Goal: Task Accomplishment & Management: Complete application form

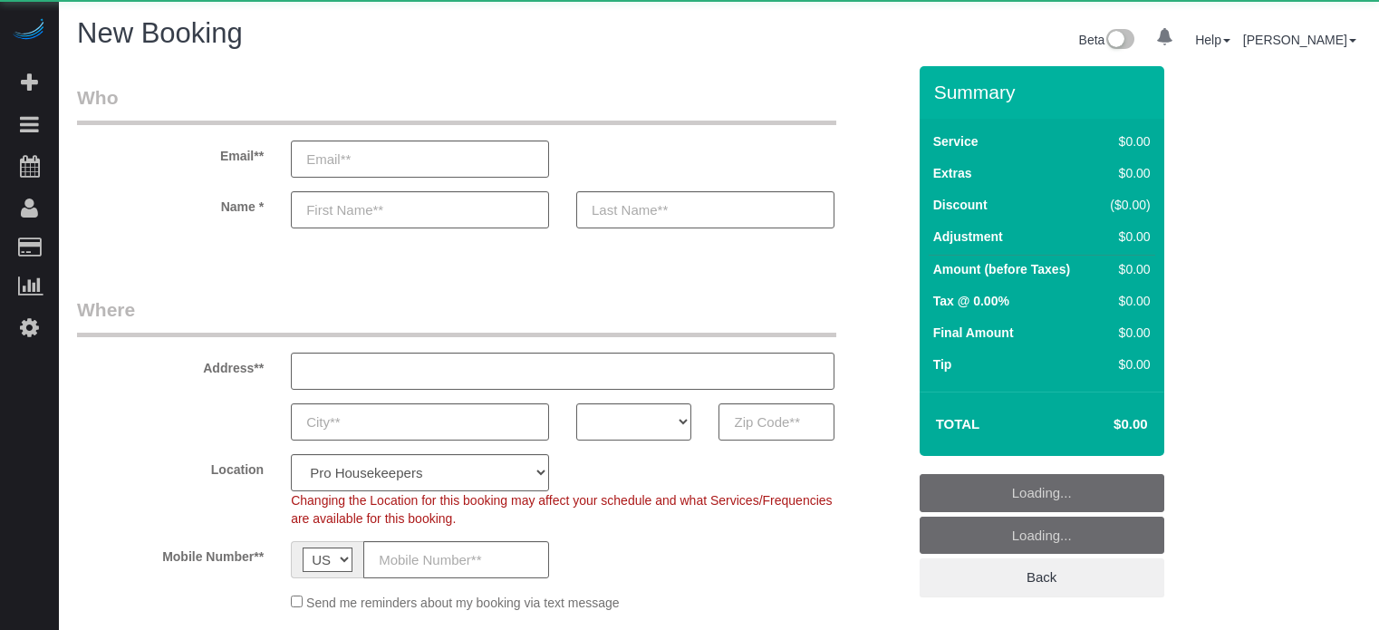
select select "number:9"
select select "object:1096"
select select "4"
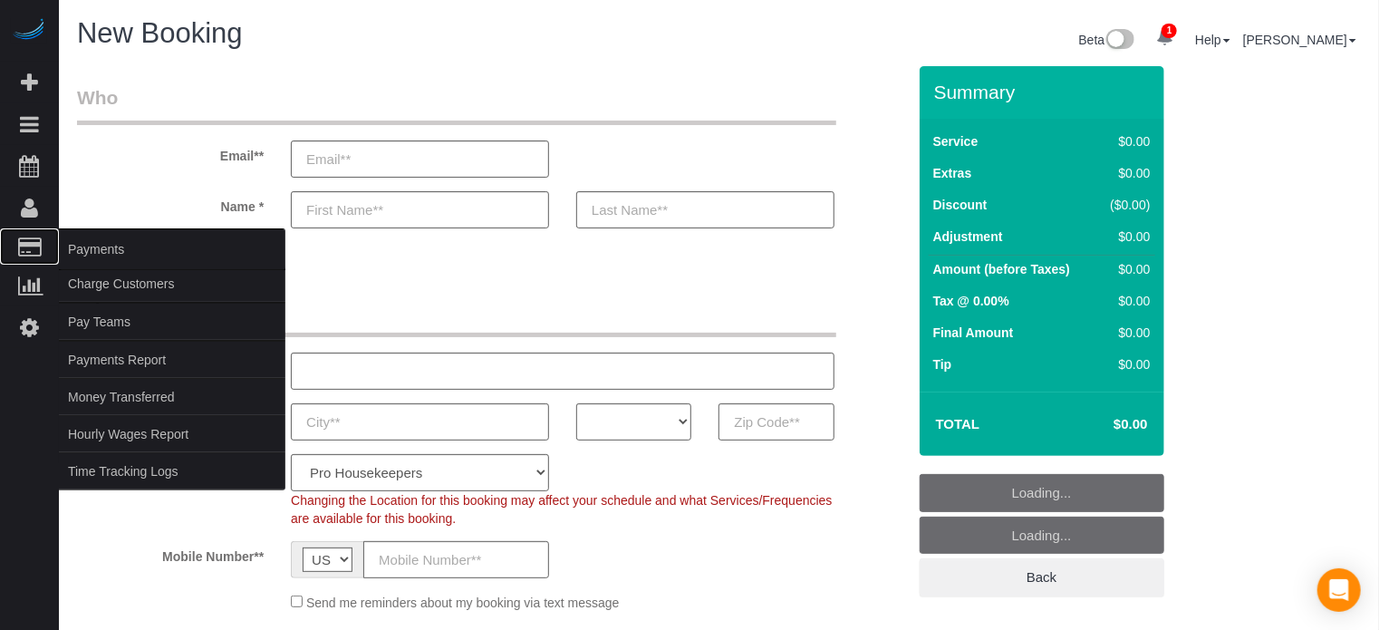
click at [76, 245] on span "Payments" at bounding box center [172, 249] width 226 height 42
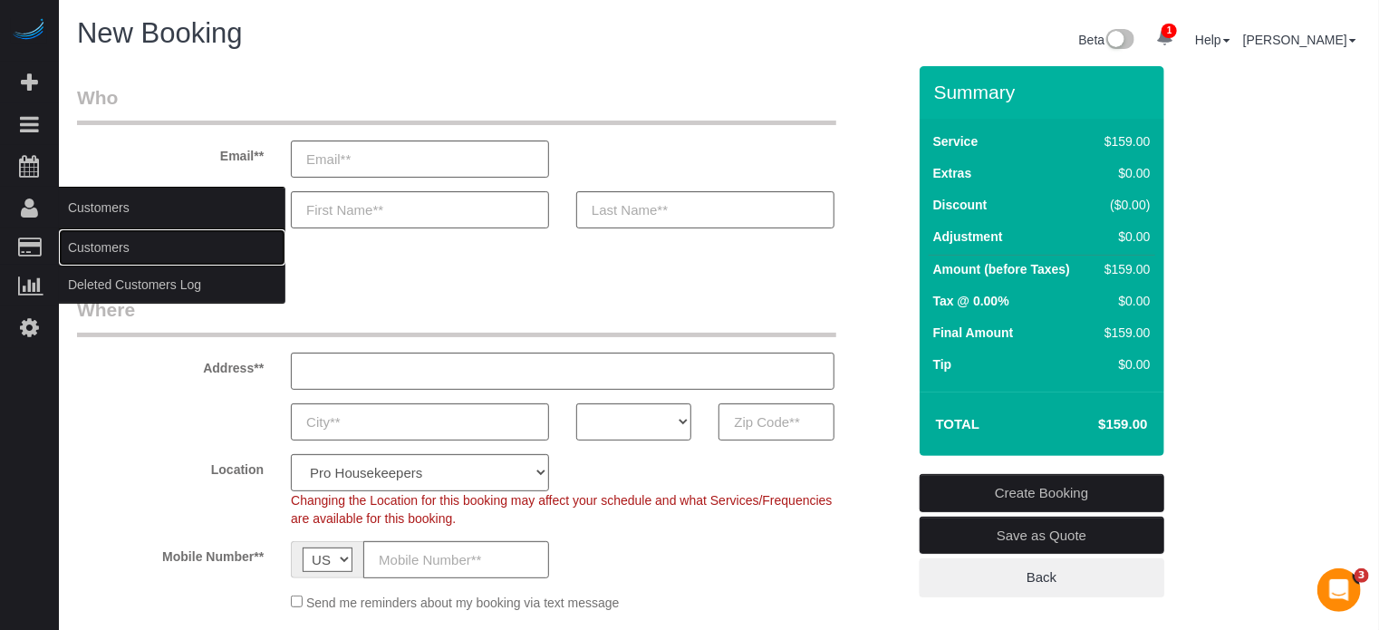
click at [79, 245] on link "Customers" at bounding box center [172, 247] width 226 height 36
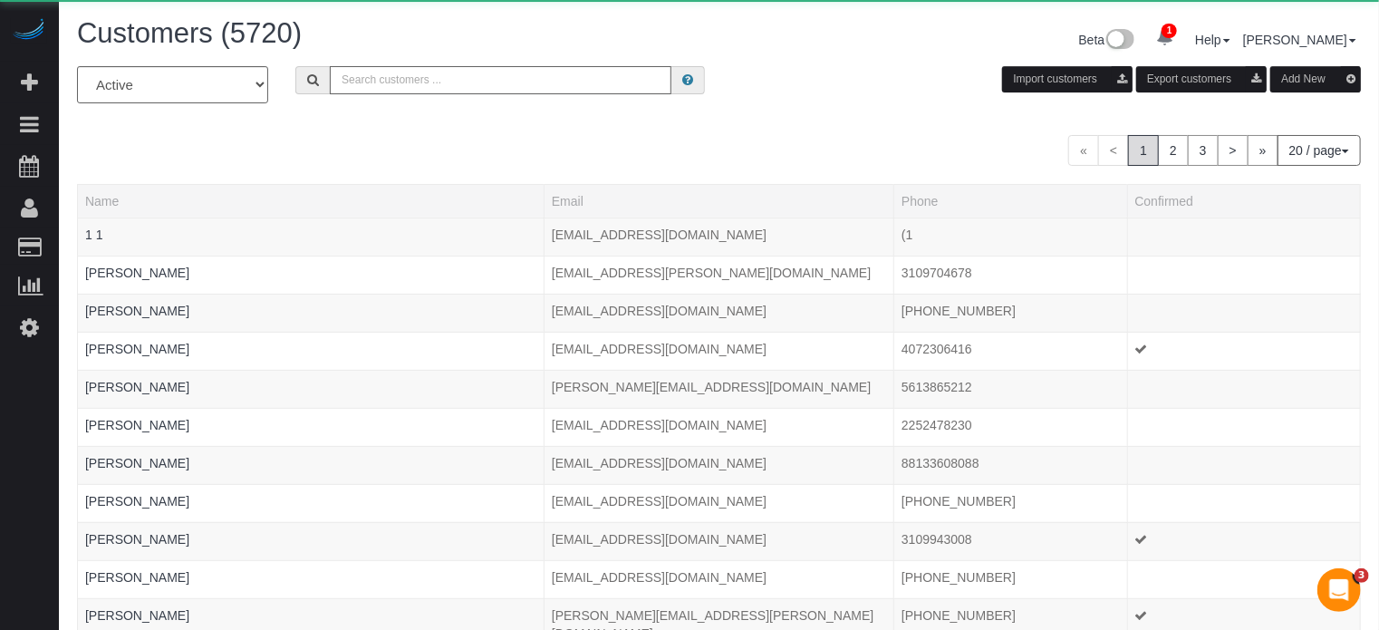
click at [491, 79] on input "text" at bounding box center [501, 80] width 342 height 28
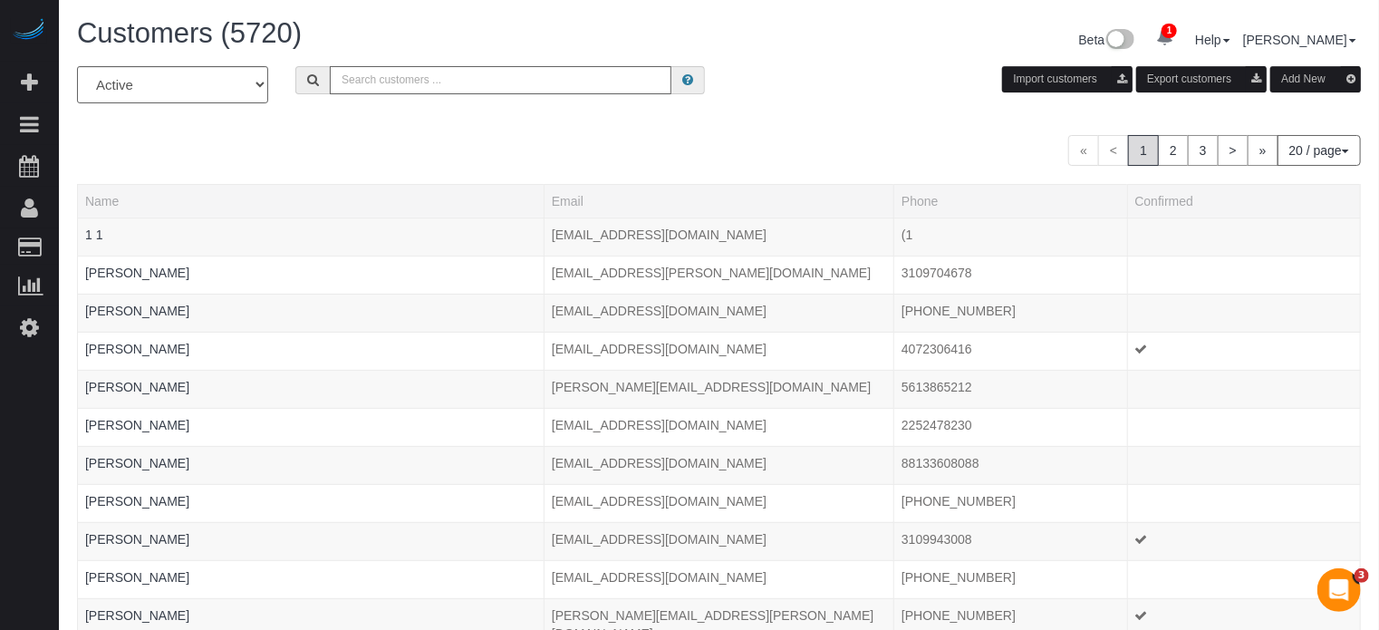
paste input "newkingdombiz@protonmail.com"
type input "newkingdombiz@protonmail.com"
click at [529, 75] on input "newkingdombiz@protonmail.com" at bounding box center [501, 80] width 342 height 28
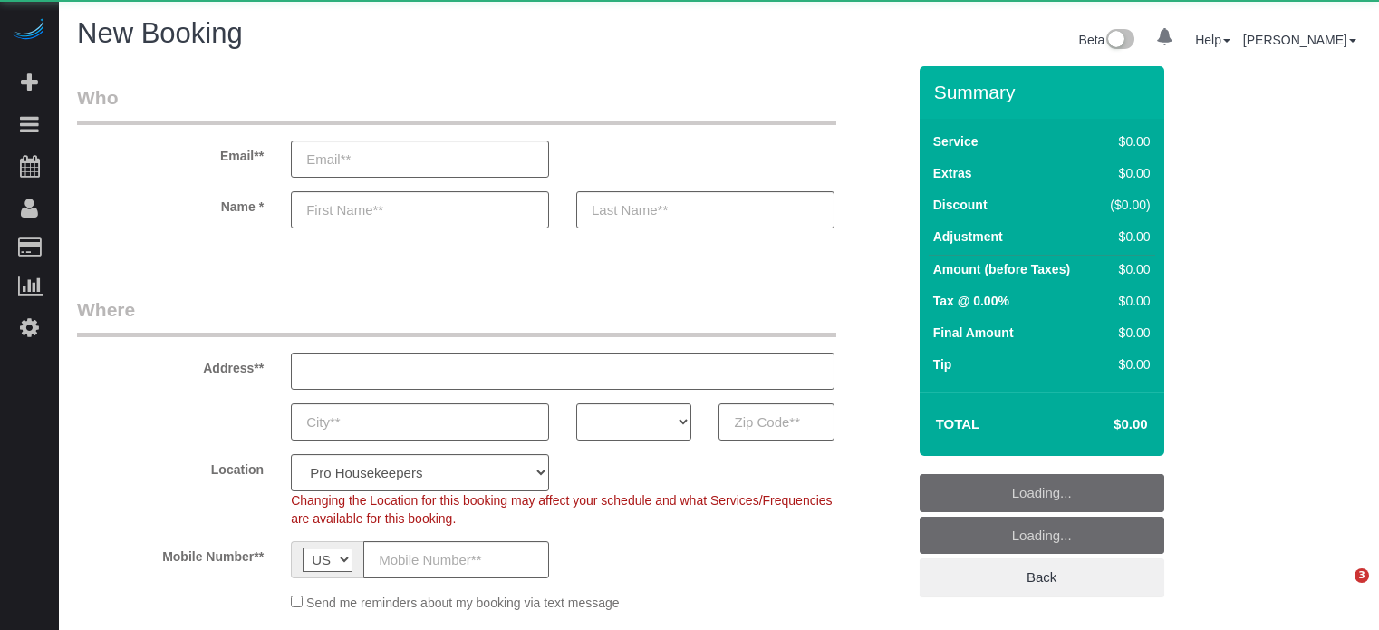
select select "number:9"
select select "object:1234"
select select "4"
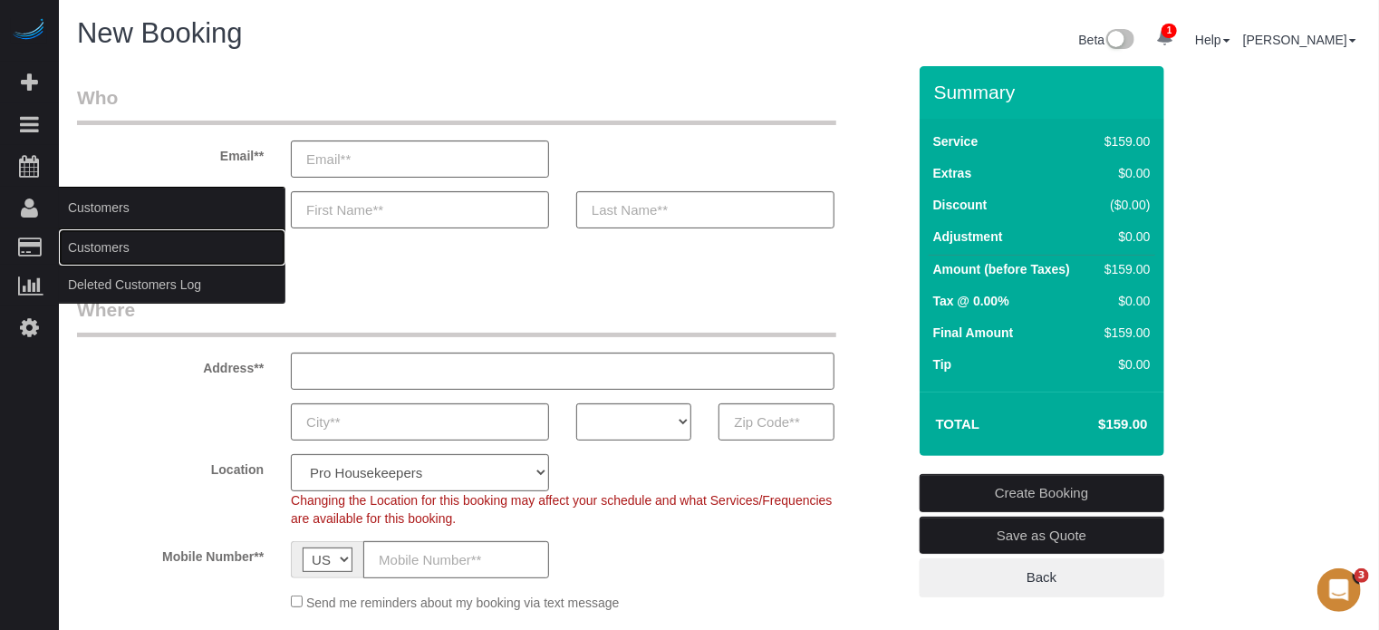
click at [124, 242] on link "Customers" at bounding box center [172, 247] width 226 height 36
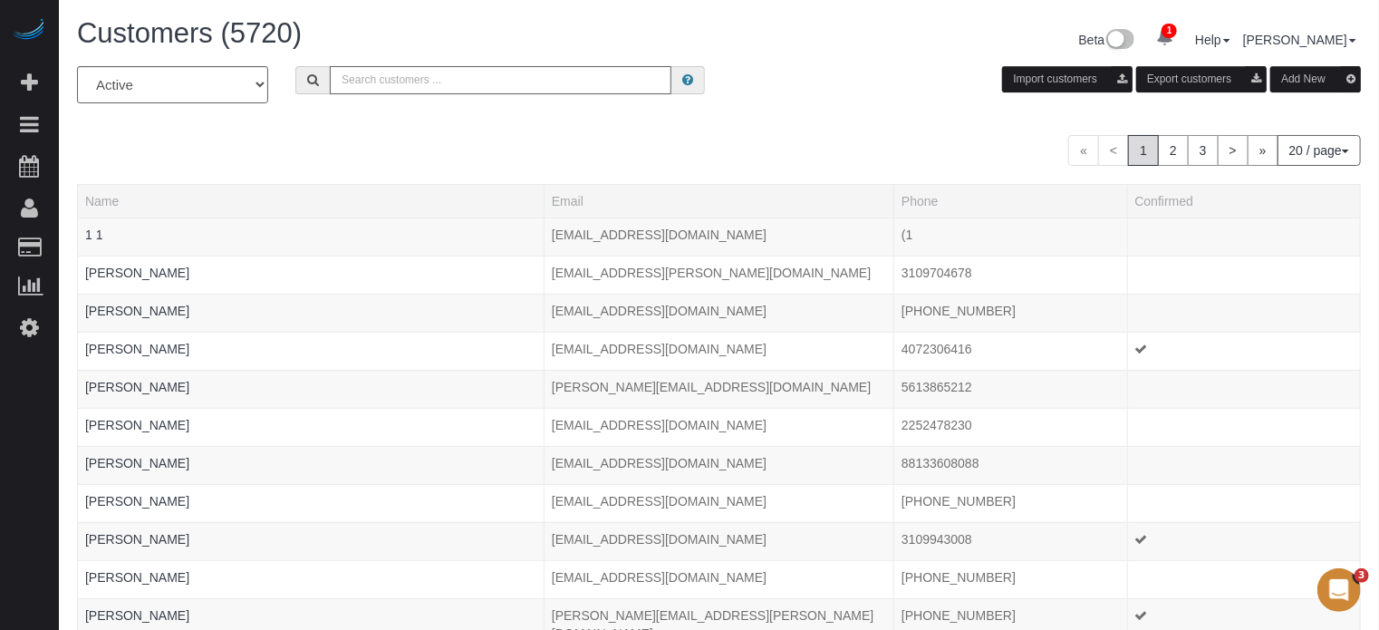
paste input "[EMAIL_ADDRESS][DOMAIN_NAME]"
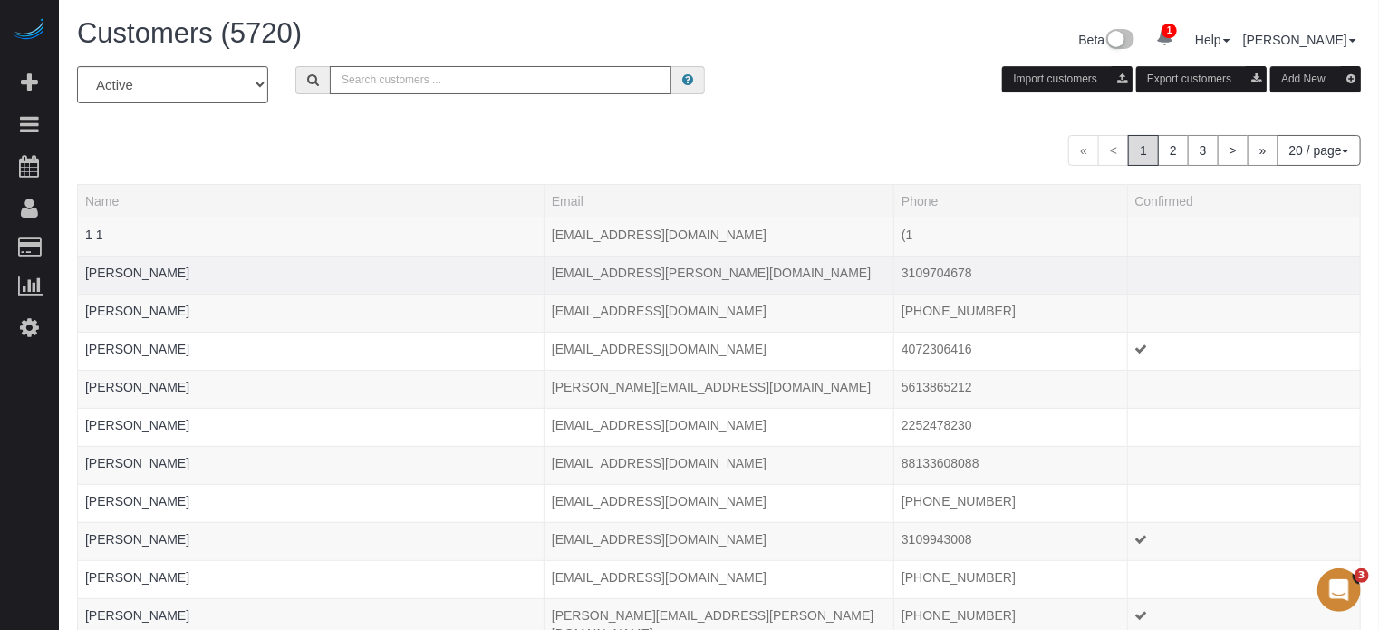
type input "[EMAIL_ADDRESS][DOMAIN_NAME]"
